Goal: Information Seeking & Learning: Learn about a topic

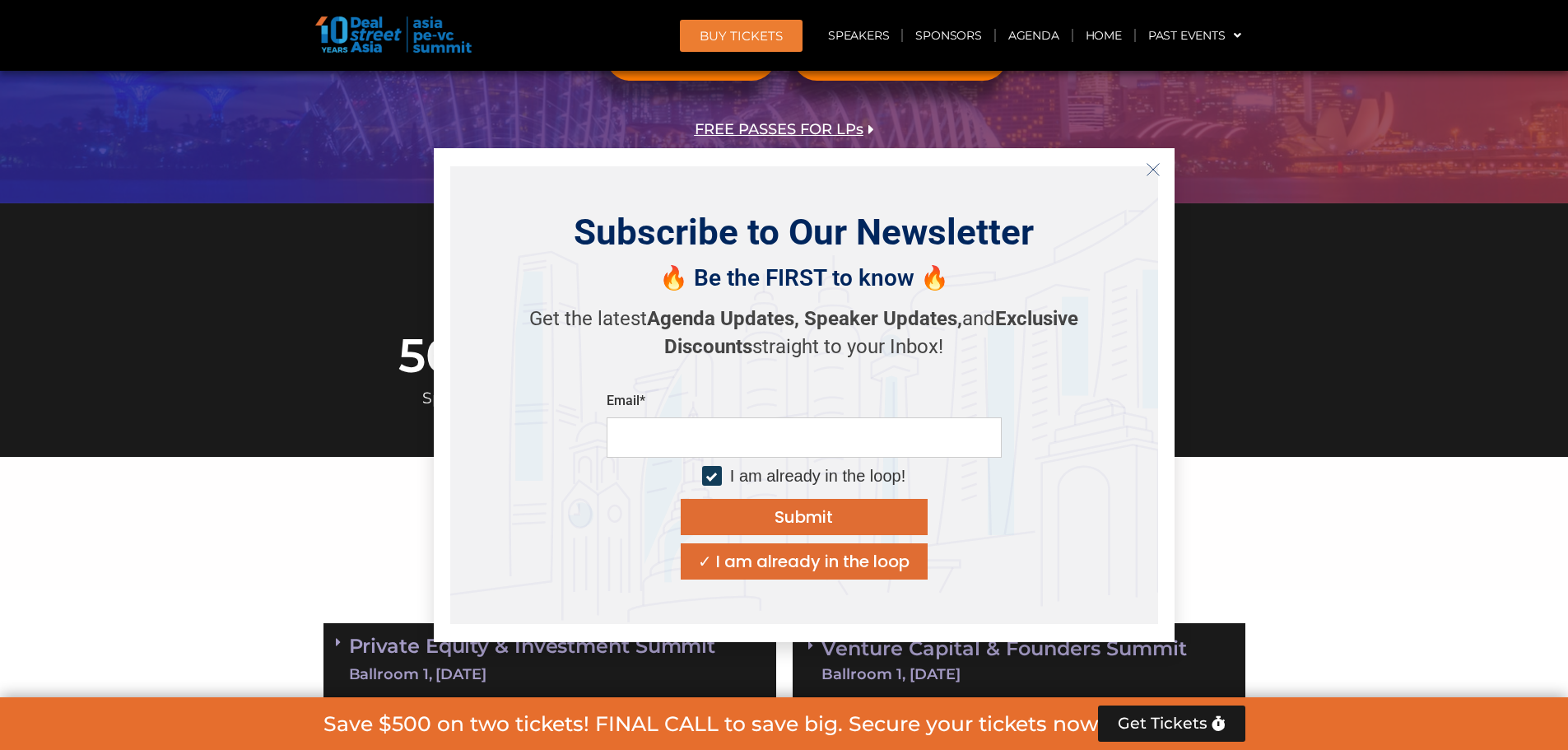
scroll to position [494, 0]
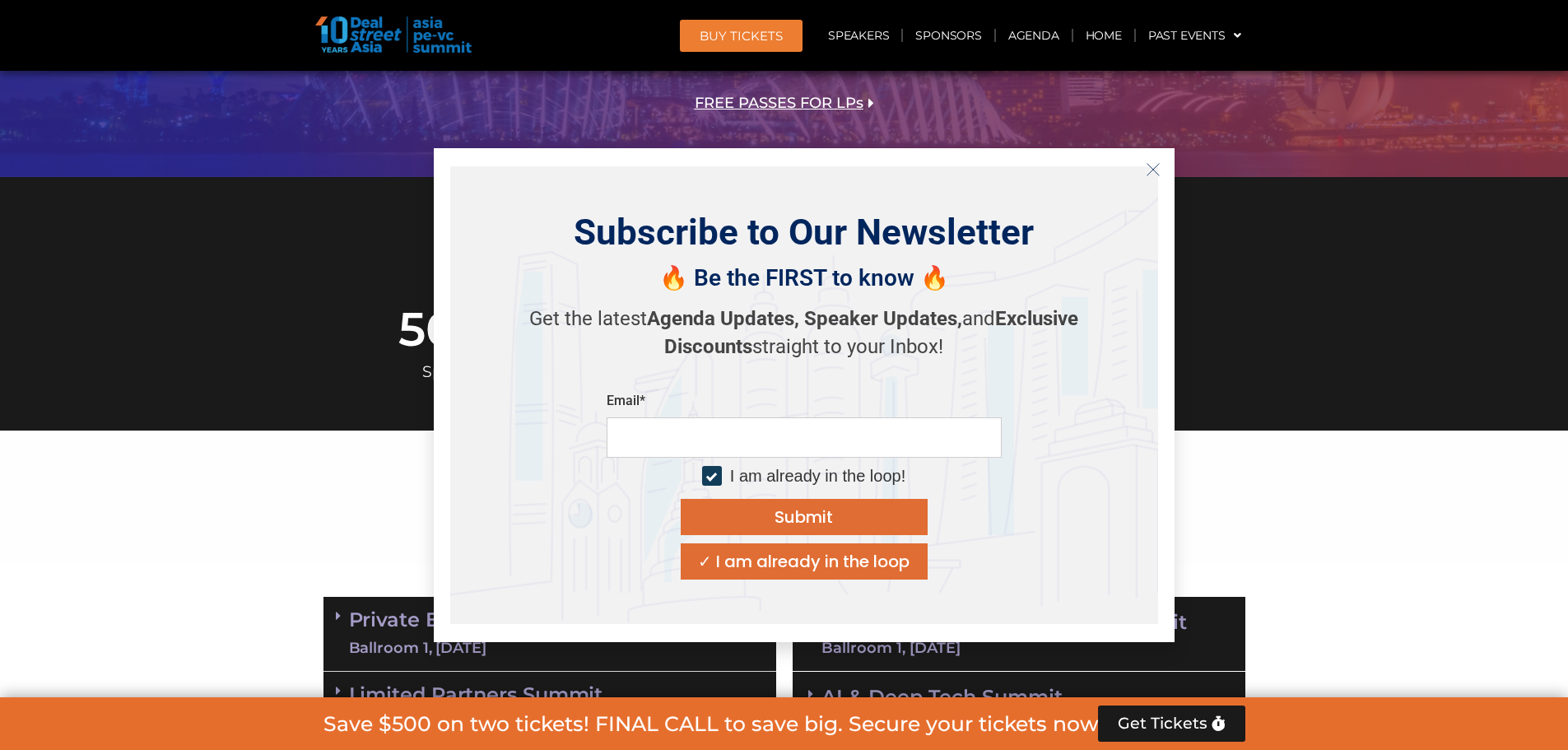
click at [1152, 166] on icon "Close" at bounding box center [1153, 169] width 15 height 15
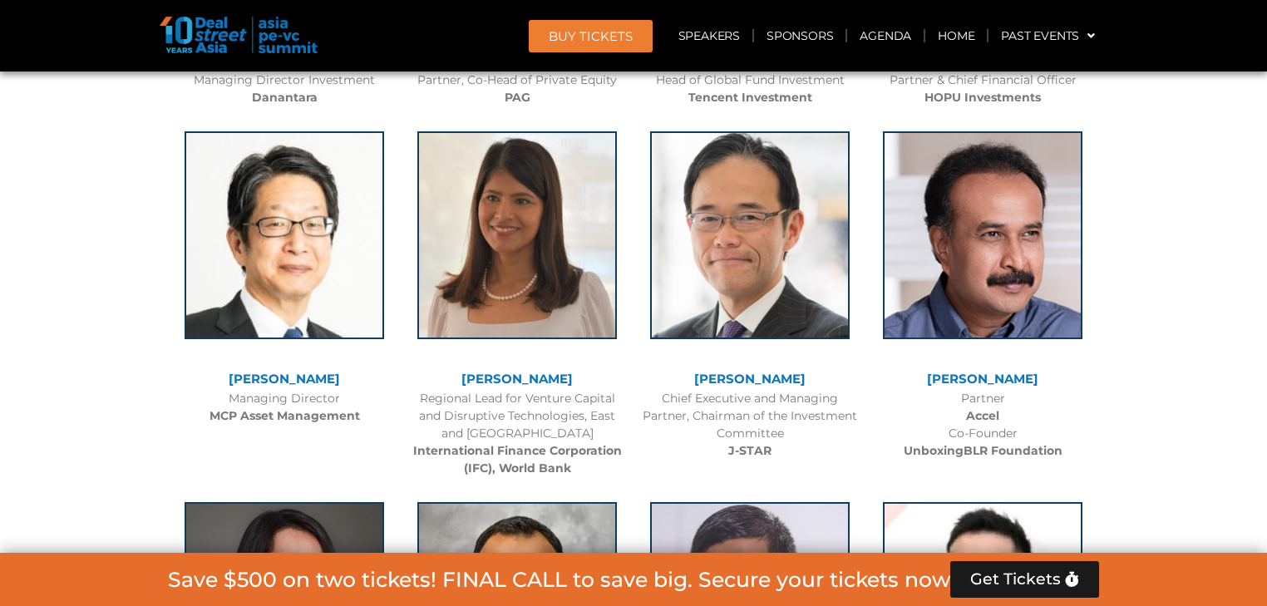
scroll to position [2277, 0]
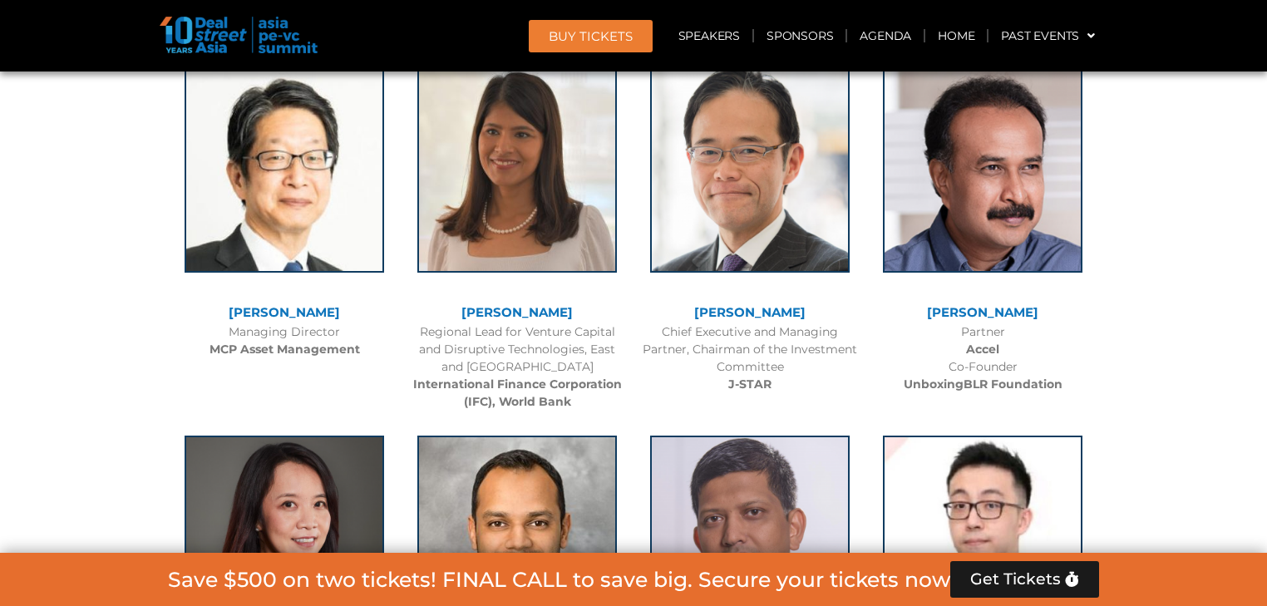
click at [738, 305] on link "[PERSON_NAME]" at bounding box center [749, 312] width 111 height 16
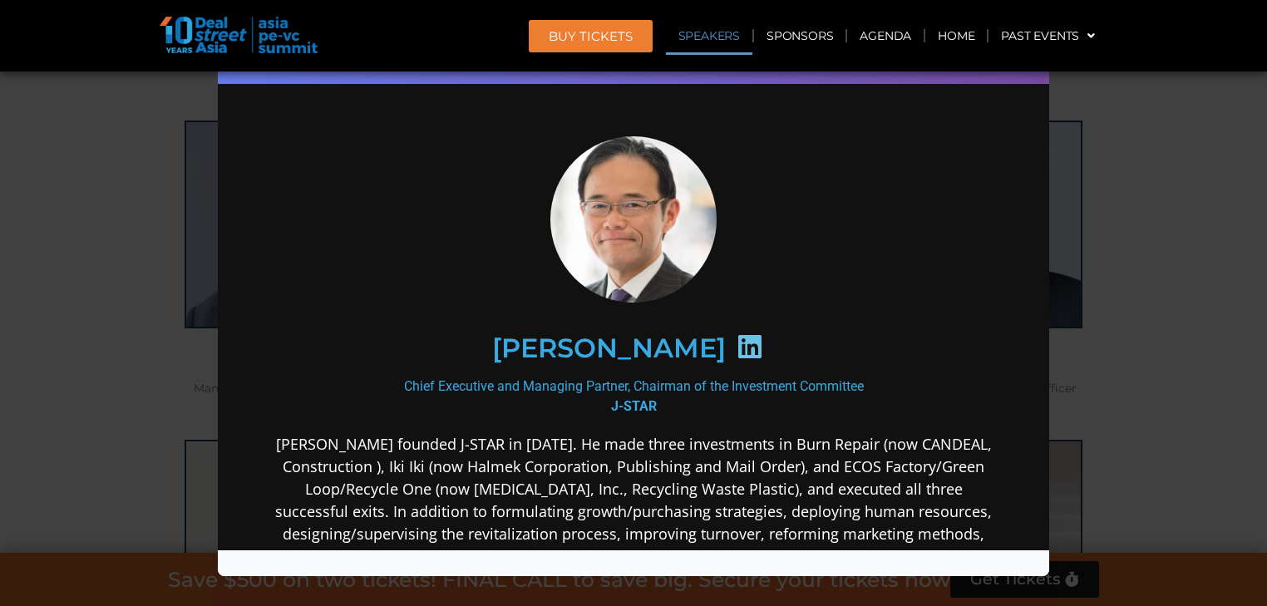
scroll to position [1679, 0]
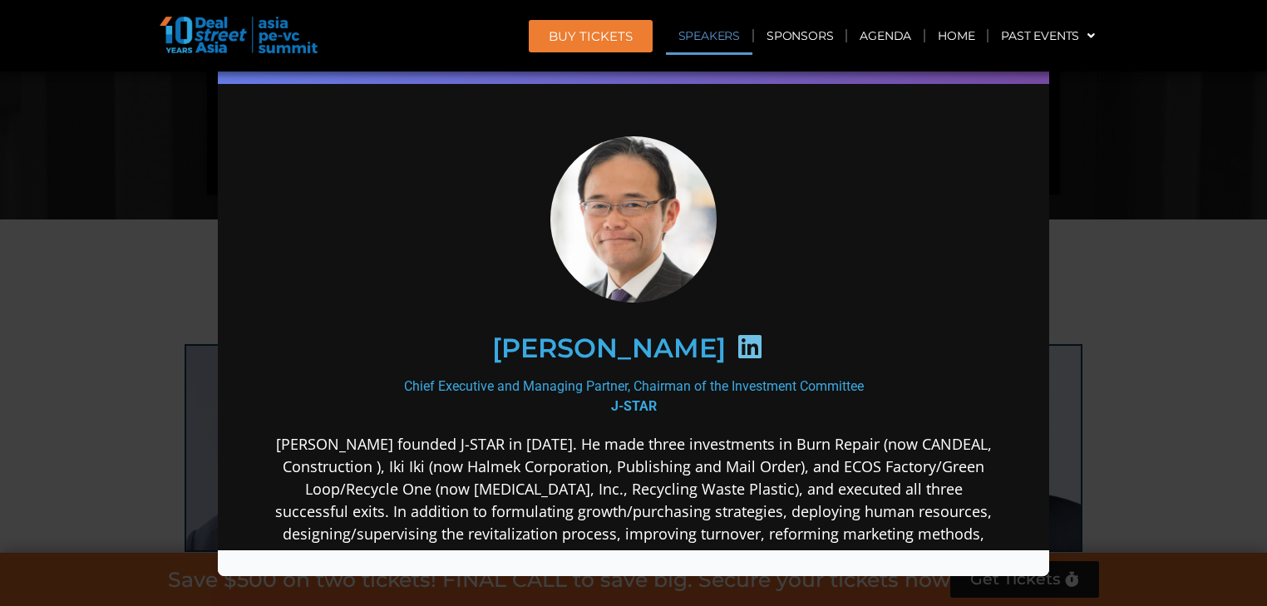
click at [946, 194] on div at bounding box center [633, 219] width 718 height 166
click at [967, 182] on div at bounding box center [633, 219] width 718 height 166
click at [1173, 121] on div "Speaker Profile ×" at bounding box center [633, 303] width 1267 height 606
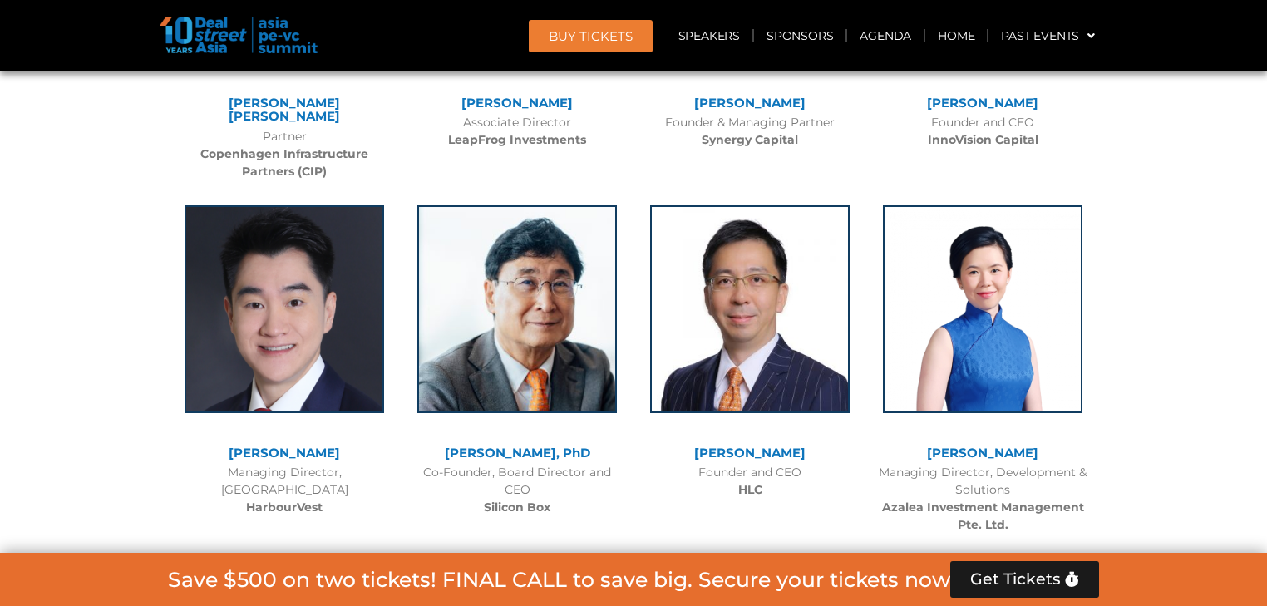
scroll to position [8660, 0]
drag, startPoint x: 755, startPoint y: 402, endPoint x: 731, endPoint y: 406, distance: 24.3
click at [731, 464] on div "Founder and CEO HLC" at bounding box center [750, 481] width 216 height 35
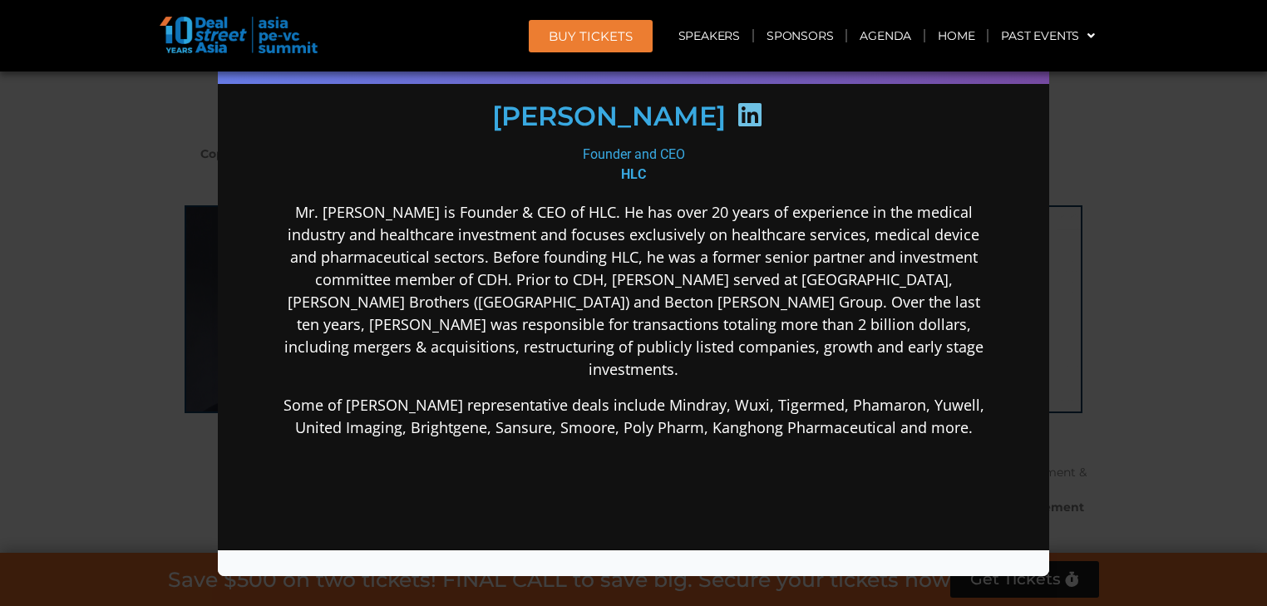
scroll to position [332, 0]
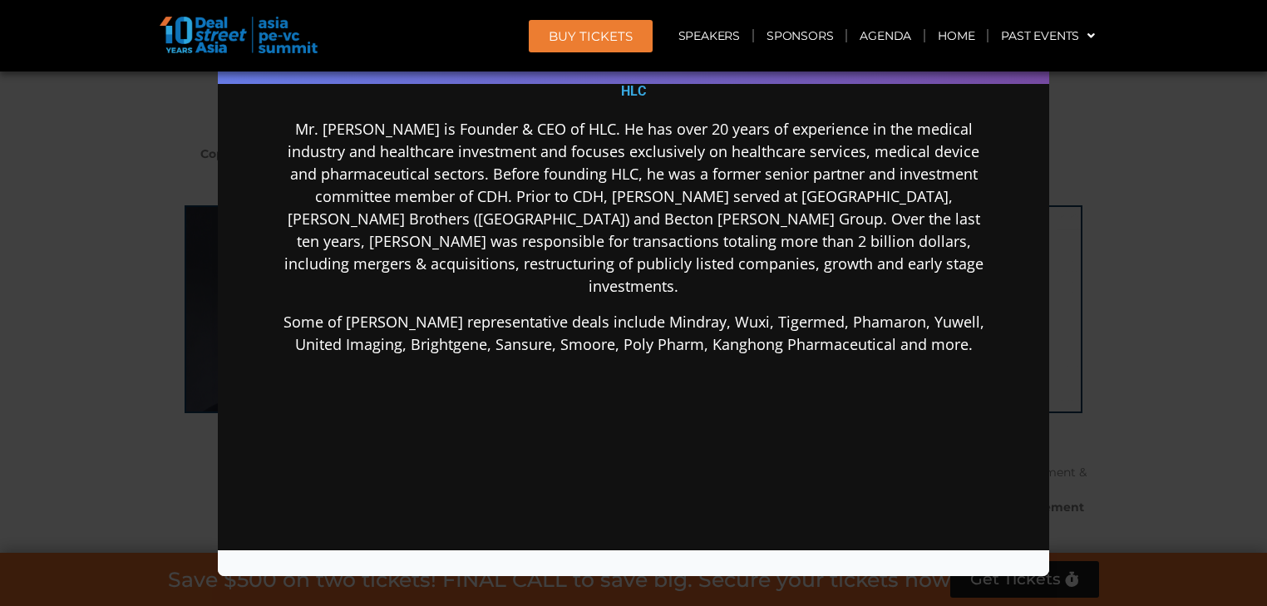
click at [1190, 183] on div "Speaker Profile ×" at bounding box center [633, 303] width 1267 height 606
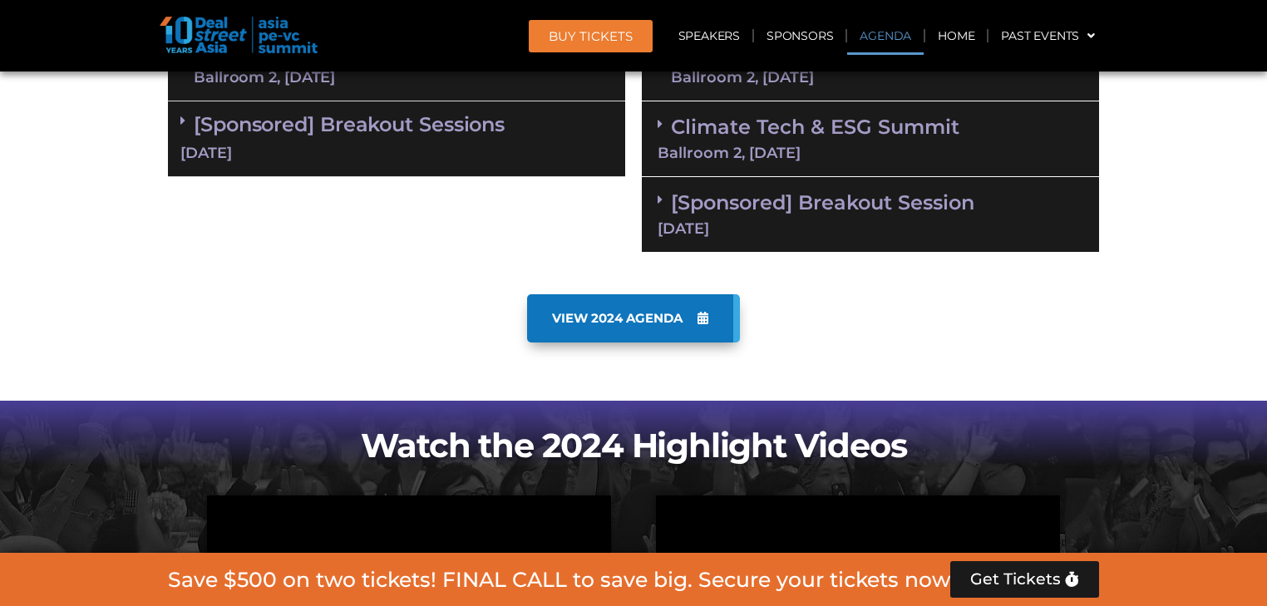
scroll to position [1331, 0]
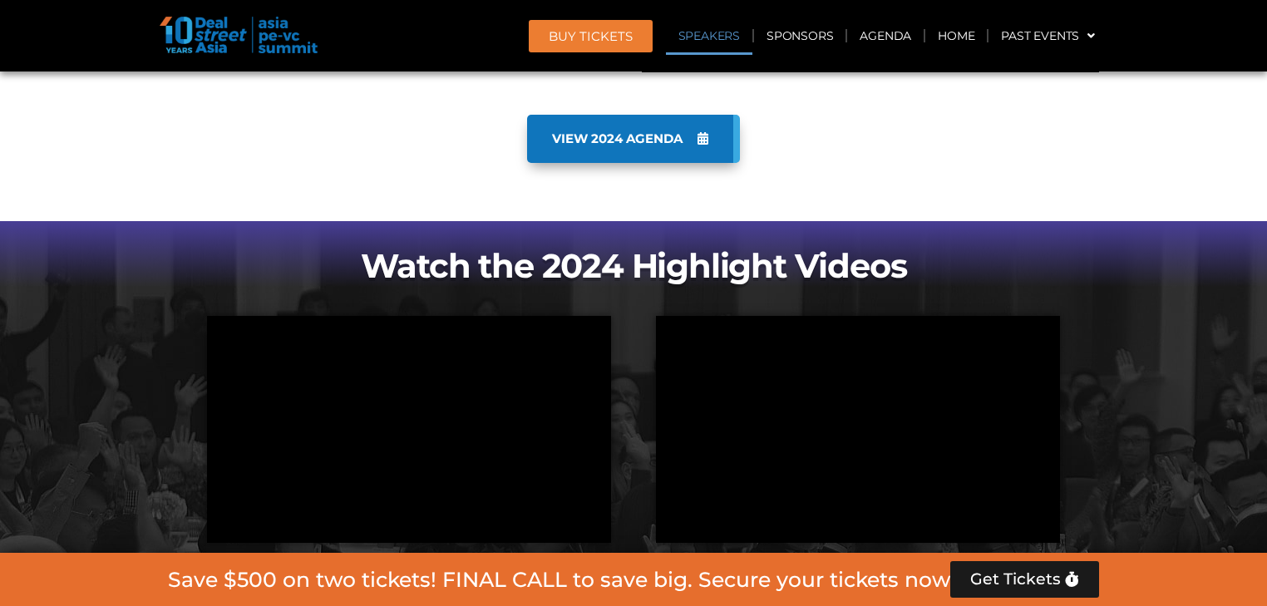
click at [716, 37] on link "Speakers" at bounding box center [709, 36] width 86 height 38
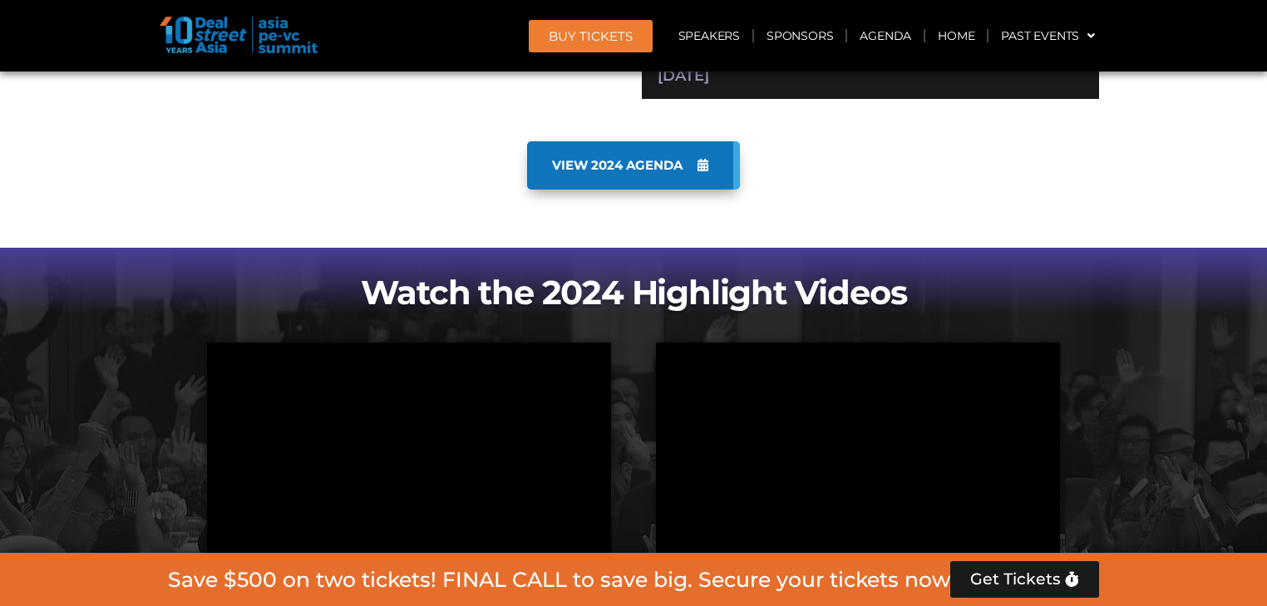
scroll to position [1280, 0]
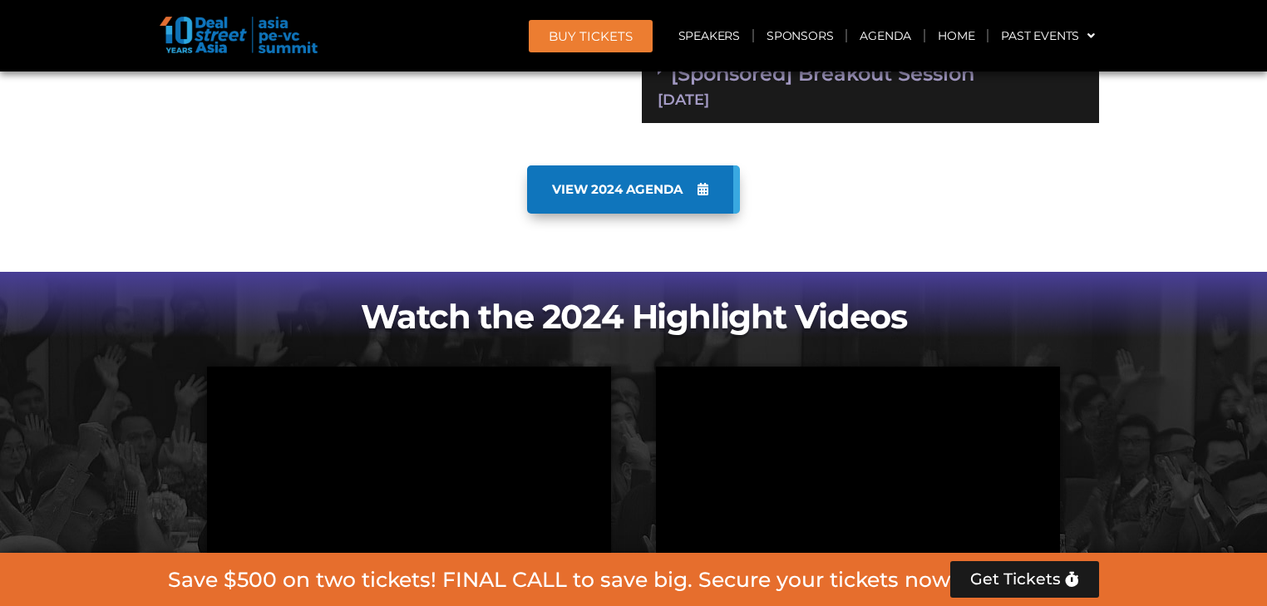
click at [672, 176] on link "VIEW 2024 AGENDA" at bounding box center [633, 189] width 213 height 48
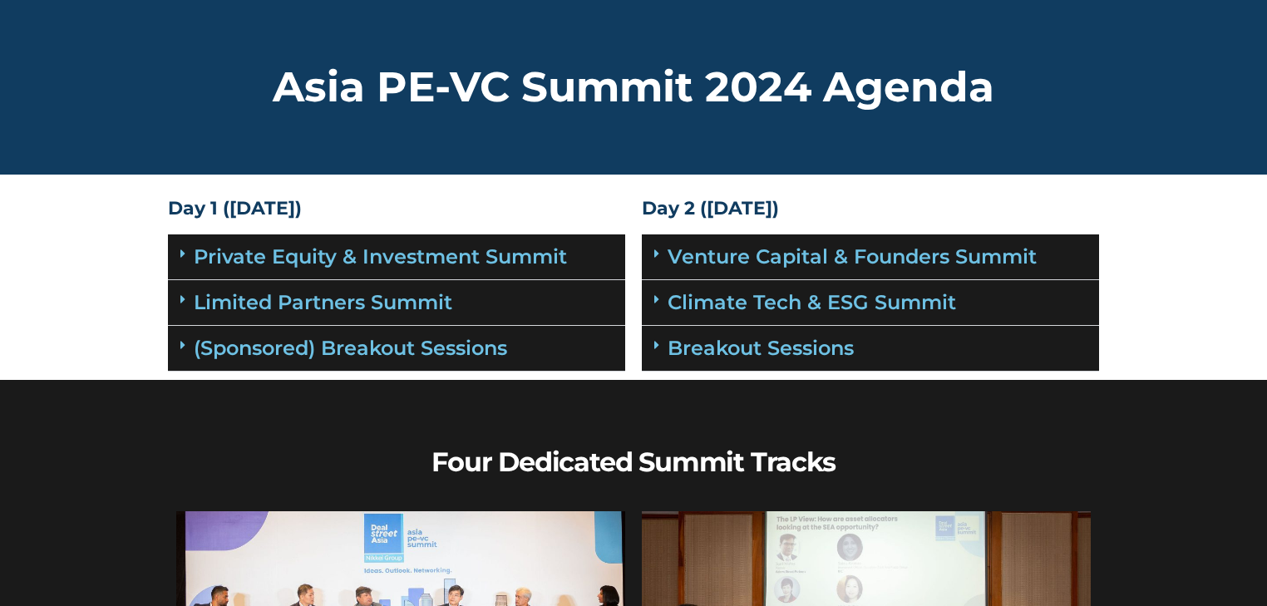
click at [915, 140] on div "Asia PE-VC Summit 2024 Agenda" at bounding box center [633, 87] width 947 height 175
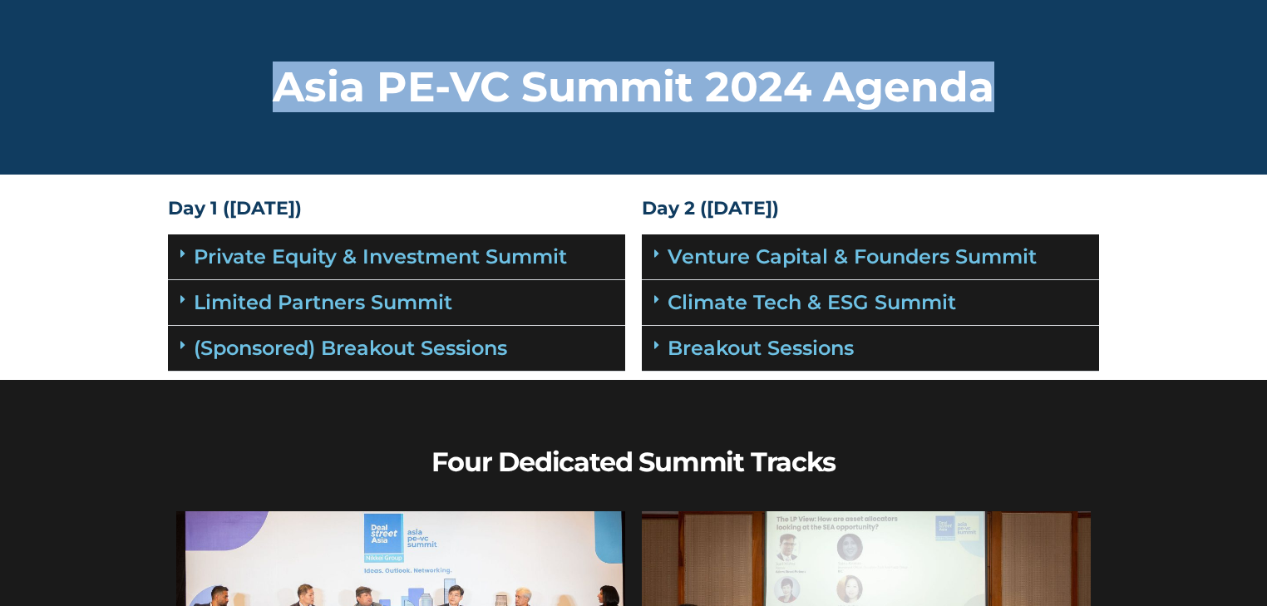
drag, startPoint x: 1014, startPoint y: 114, endPoint x: 157, endPoint y: 95, distance: 857.0
click at [160, 96] on div "Asia PE-VC Summit 2024 Agenda" at bounding box center [633, 87] width 947 height 58
click at [347, 108] on h2 "Asia PE-VC Summit 2024 Agenda" at bounding box center [633, 87] width 931 height 42
drag, startPoint x: 273, startPoint y: 84, endPoint x: 977, endPoint y: 116, distance: 703.8
click at [977, 116] on div "Asia PE-VC Summit 2024 Agenda" at bounding box center [633, 87] width 947 height 175
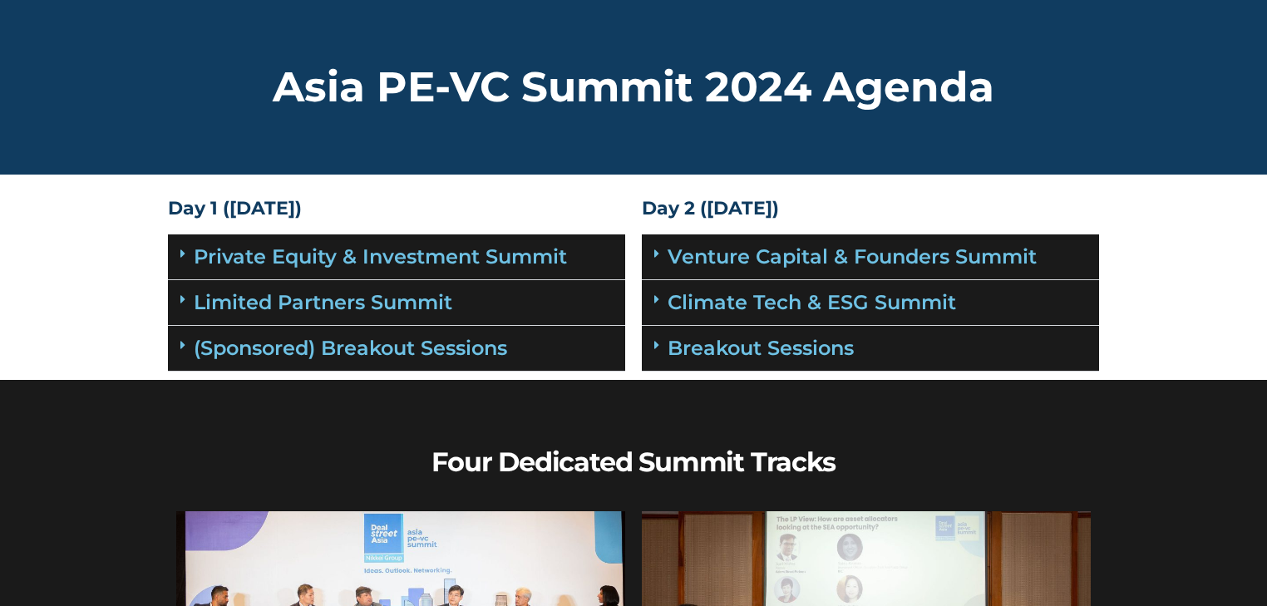
click at [987, 118] on div "Asia PE-VC Summit 2024 Agenda" at bounding box center [633, 87] width 947 height 175
